Goal: Understand process/instructions: Learn how to perform a task or action

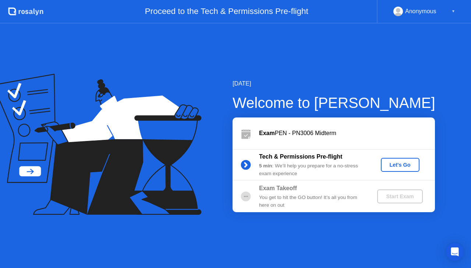
click at [403, 164] on div "Let's Go" at bounding box center [400, 165] width 33 height 6
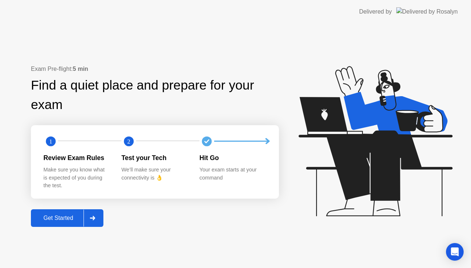
click at [67, 213] on button "Get Started" at bounding box center [67, 219] width 72 height 18
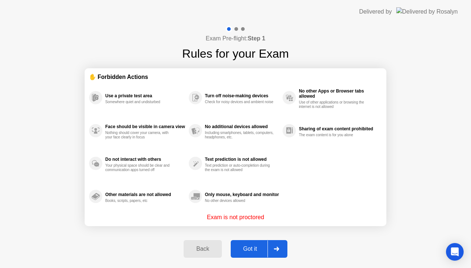
click at [248, 246] on div "Got it" at bounding box center [250, 249] width 35 height 7
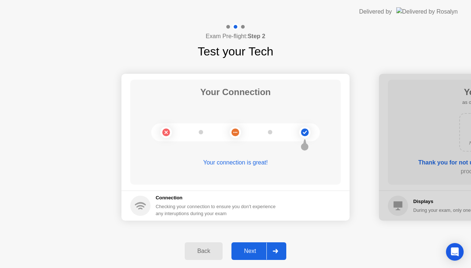
click at [254, 250] on div "Next" at bounding box center [250, 251] width 33 height 7
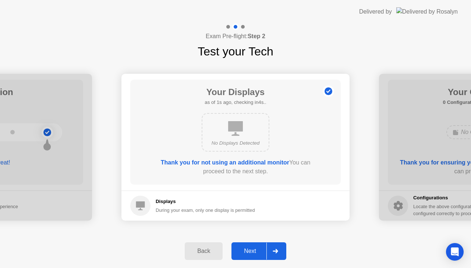
click at [254, 250] on div "Next" at bounding box center [250, 251] width 33 height 7
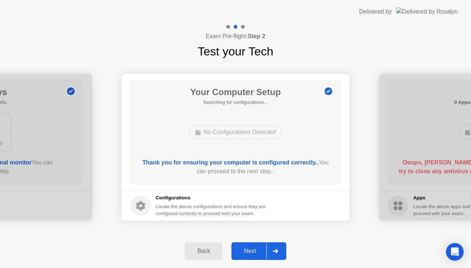
click at [254, 250] on div "Next" at bounding box center [250, 251] width 33 height 7
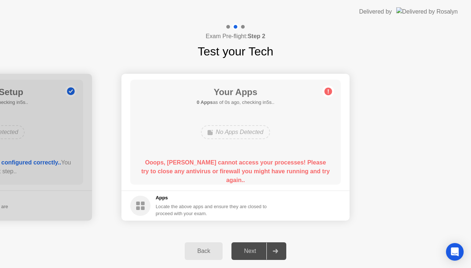
click at [254, 250] on div "Next" at bounding box center [250, 251] width 33 height 7
click at [250, 250] on div "Next" at bounding box center [250, 251] width 33 height 7
click at [249, 252] on div "Next" at bounding box center [250, 251] width 33 height 7
click at [276, 249] on div at bounding box center [275, 251] width 18 height 17
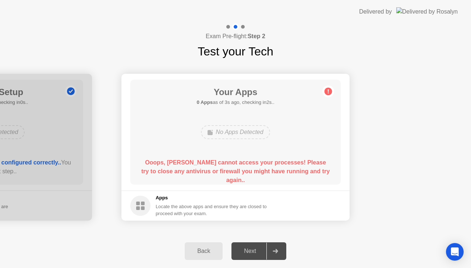
click at [254, 252] on div "Next" at bounding box center [250, 251] width 33 height 7
click at [238, 129] on div "No Apps Detected" at bounding box center [235, 132] width 69 height 14
click at [323, 90] on icon at bounding box center [328, 92] width 12 height 12
click at [329, 90] on circle at bounding box center [328, 92] width 8 height 8
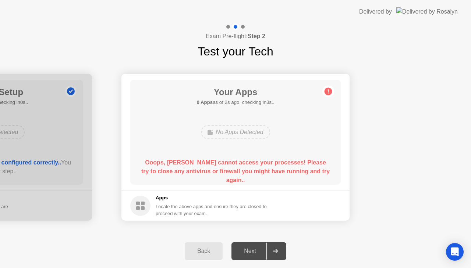
click at [205, 250] on div "Back" at bounding box center [203, 251] width 33 height 7
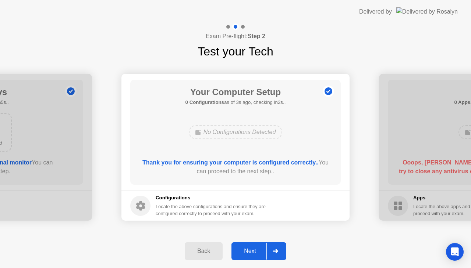
click at [249, 252] on div "Next" at bounding box center [250, 251] width 33 height 7
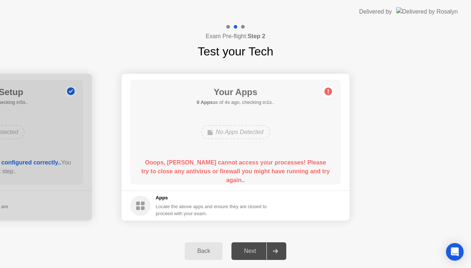
click at [180, 207] on div "Locate the above apps and ensure they are closed to proceed with your exam." at bounding box center [211, 210] width 111 height 14
click at [140, 208] on circle at bounding box center [140, 206] width 20 height 20
click at [256, 251] on div "Next" at bounding box center [250, 251] width 33 height 7
click at [277, 252] on icon at bounding box center [275, 251] width 5 height 4
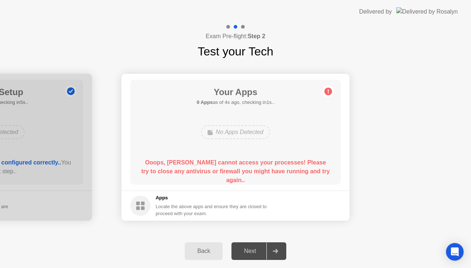
click at [430, 34] on div "Exam Pre-flight: Step 2 Test your Tech" at bounding box center [235, 42] width 471 height 37
